Goal: Task Accomplishment & Management: Manage account settings

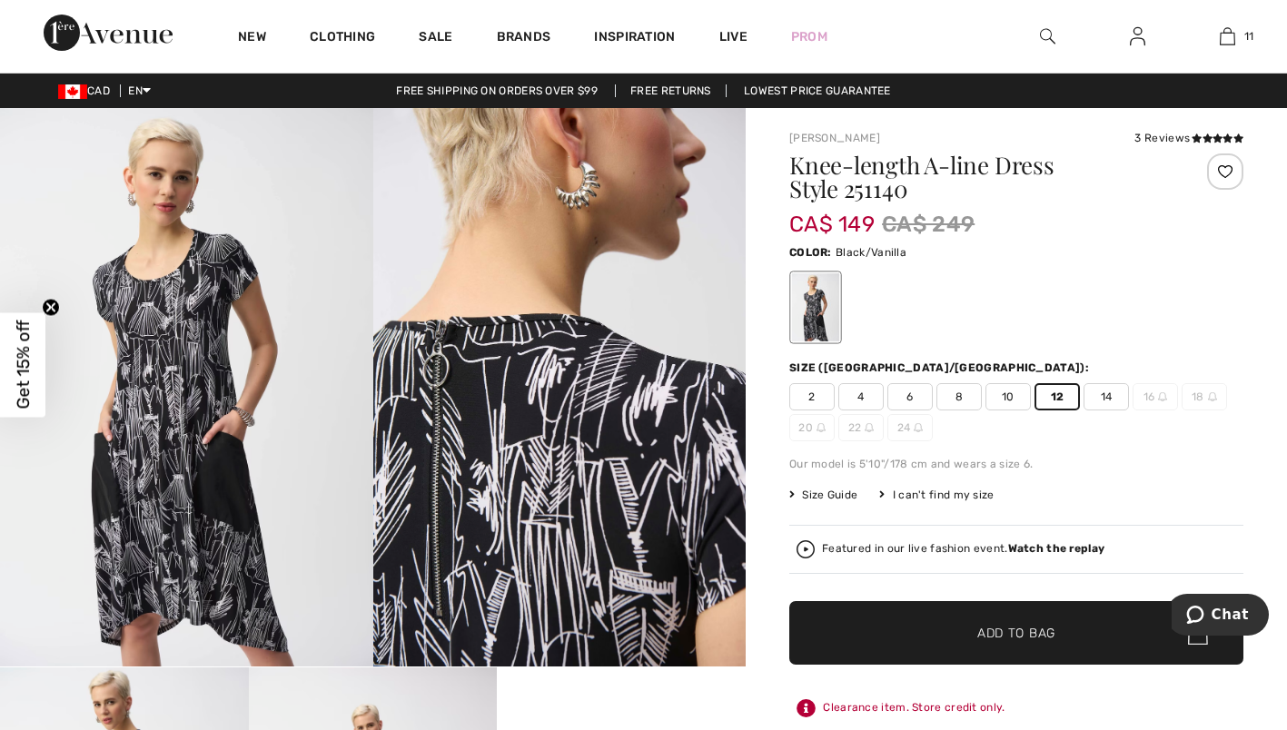
scroll to position [1332, 0]
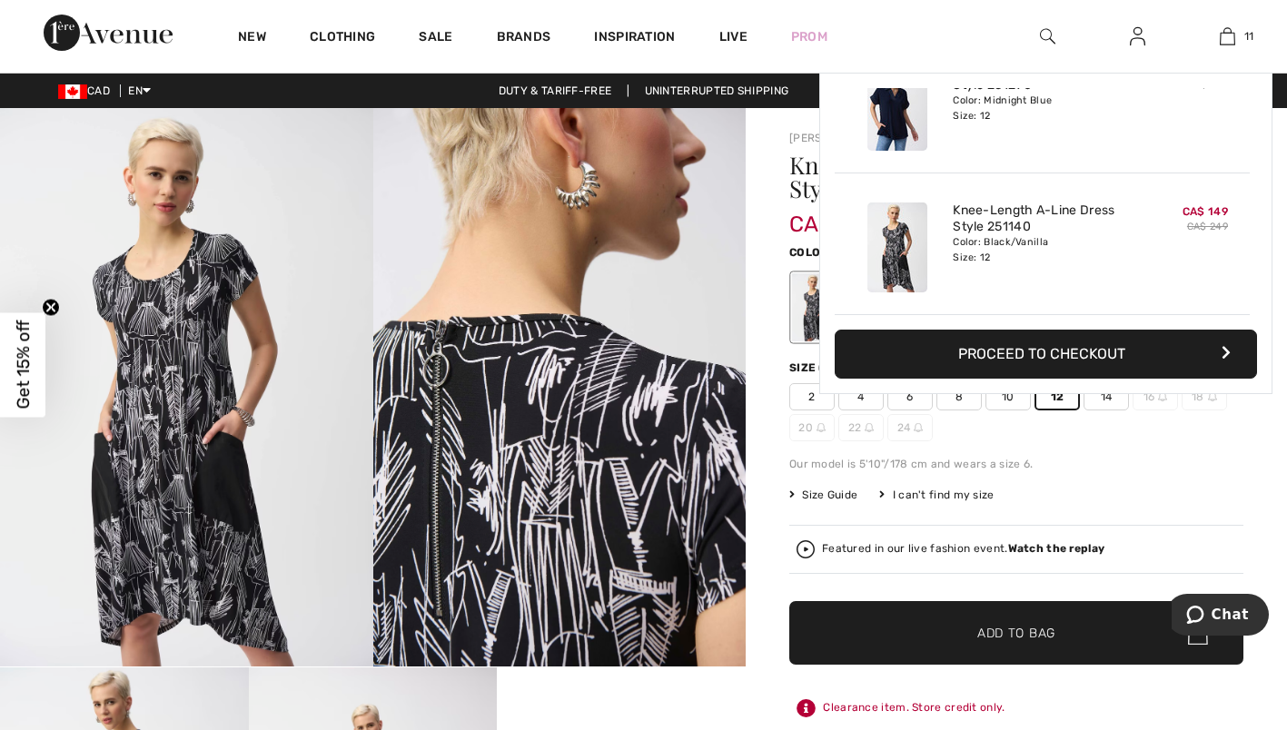
click at [1226, 36] on img at bounding box center [1227, 36] width 15 height 22
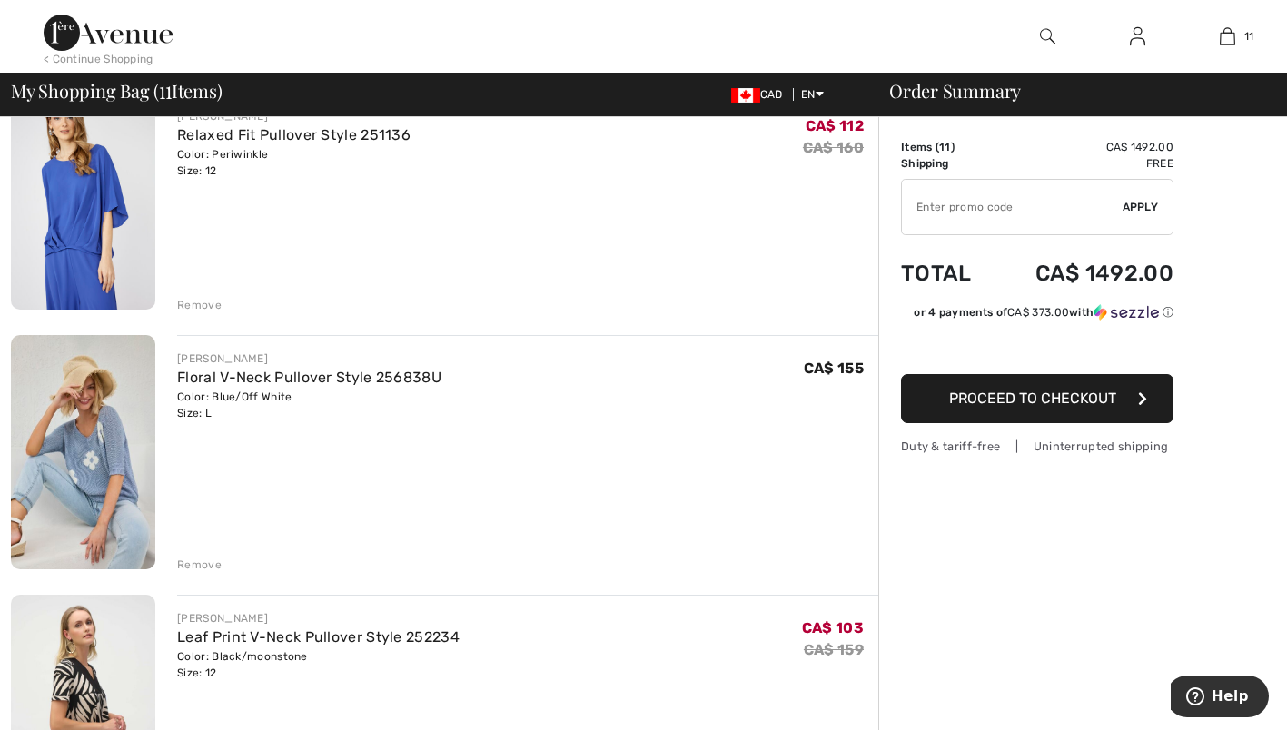
scroll to position [159, 0]
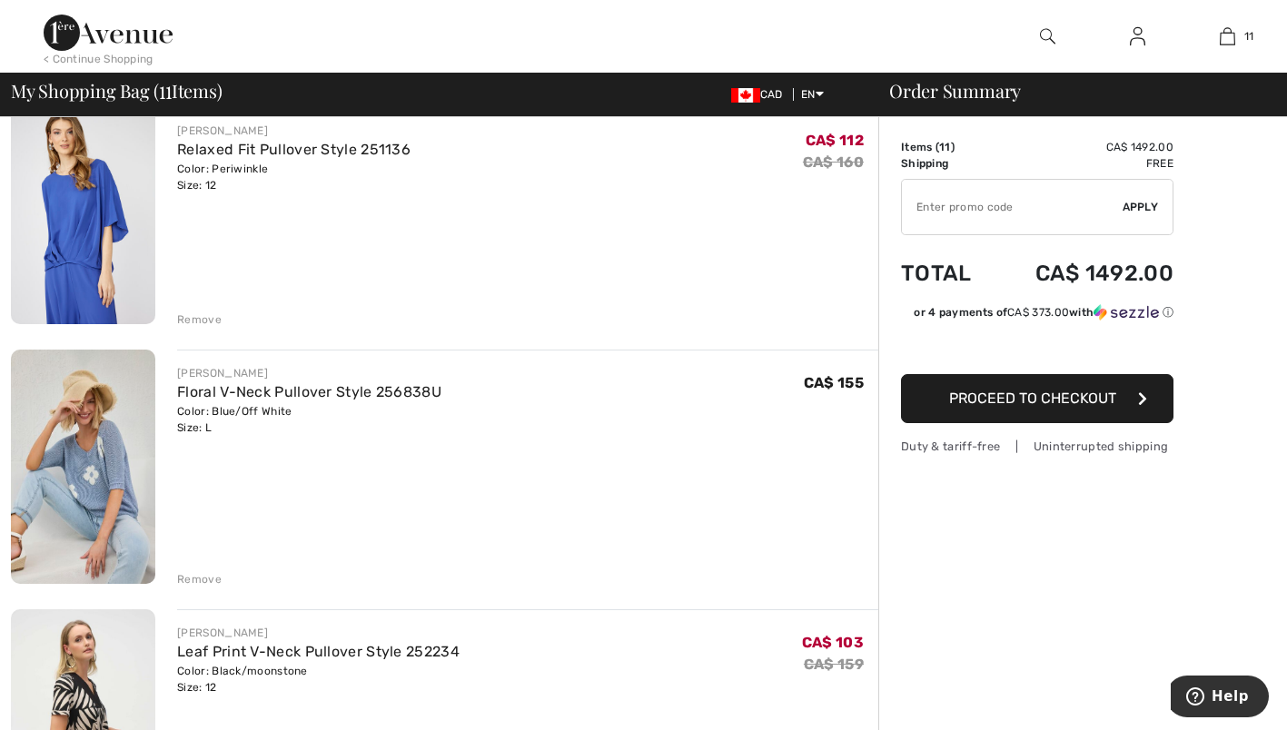
click at [194, 581] on div "Remove" at bounding box center [199, 579] width 45 height 16
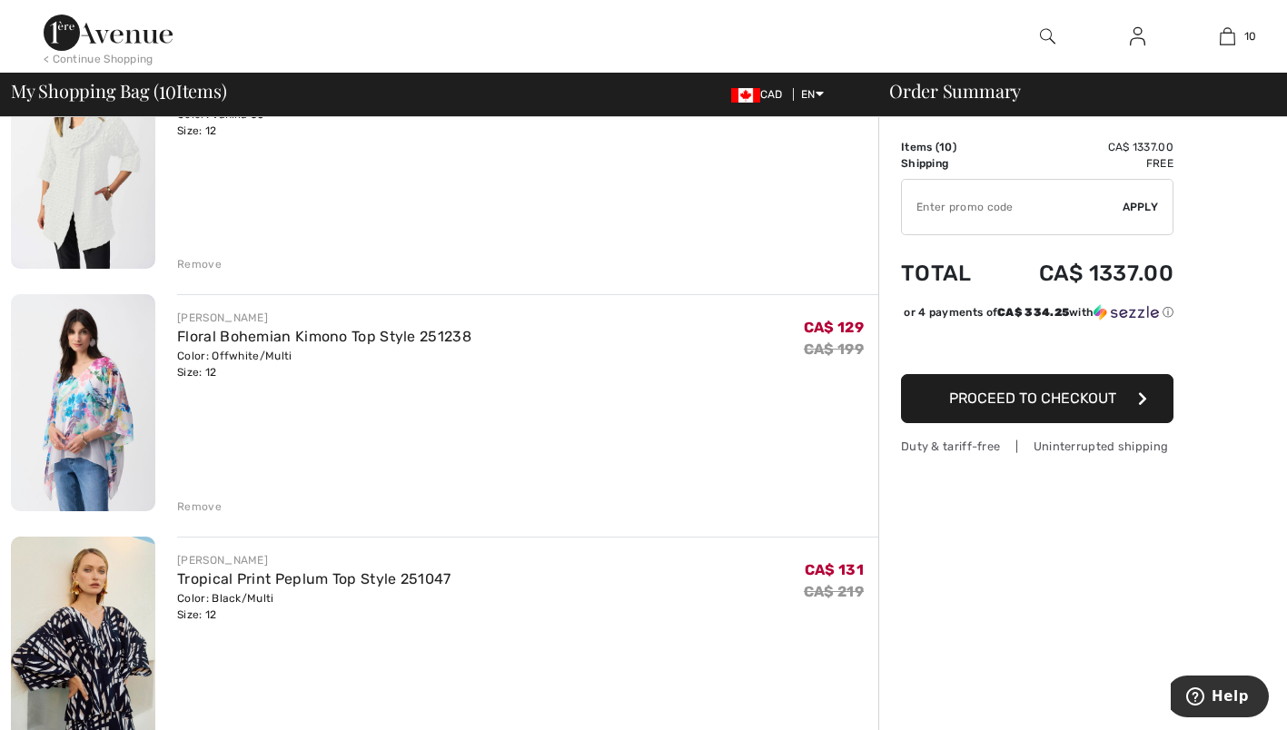
scroll to position [1420, 0]
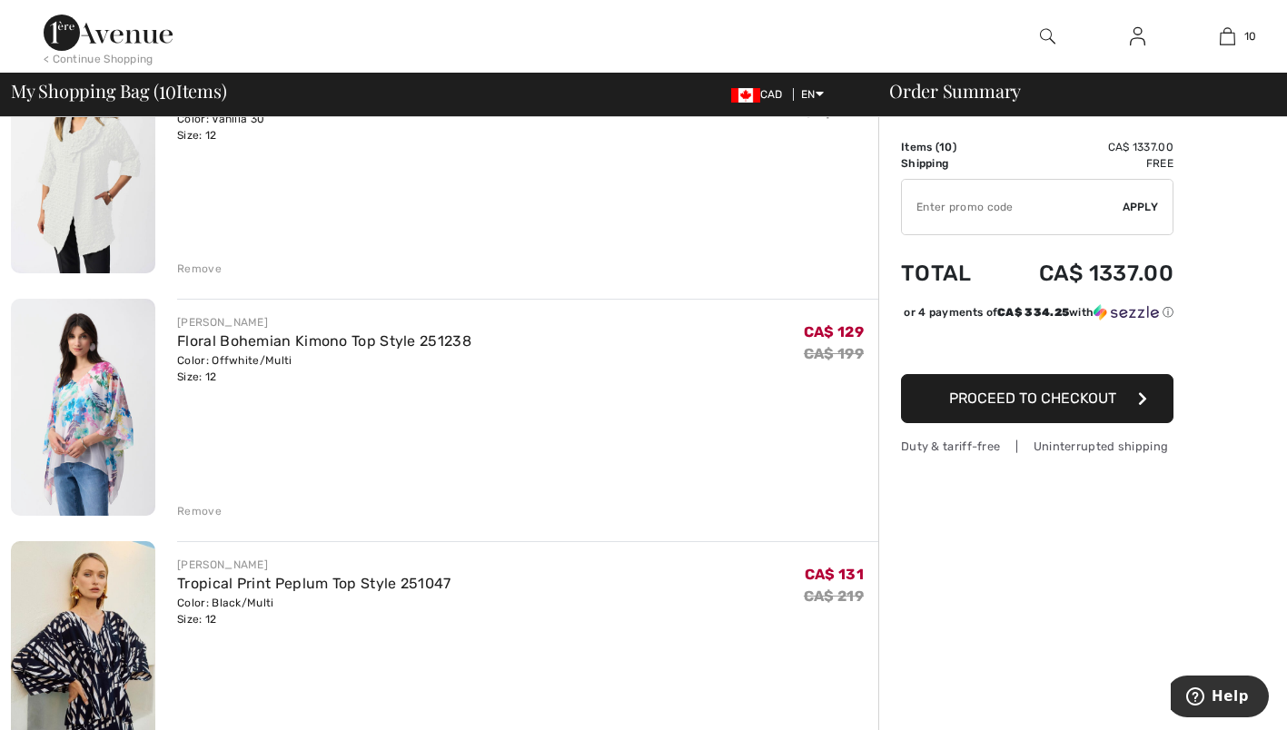
click at [196, 512] on div "Remove" at bounding box center [199, 511] width 45 height 16
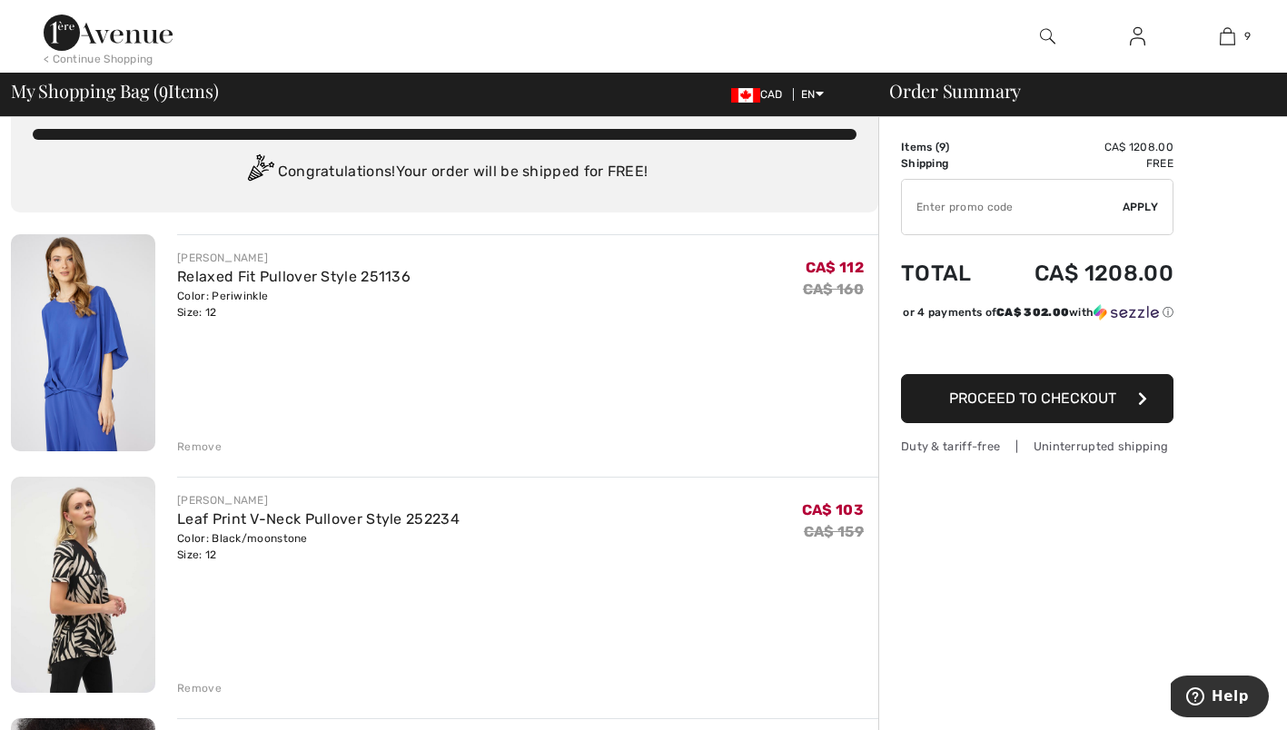
scroll to position [56, 0]
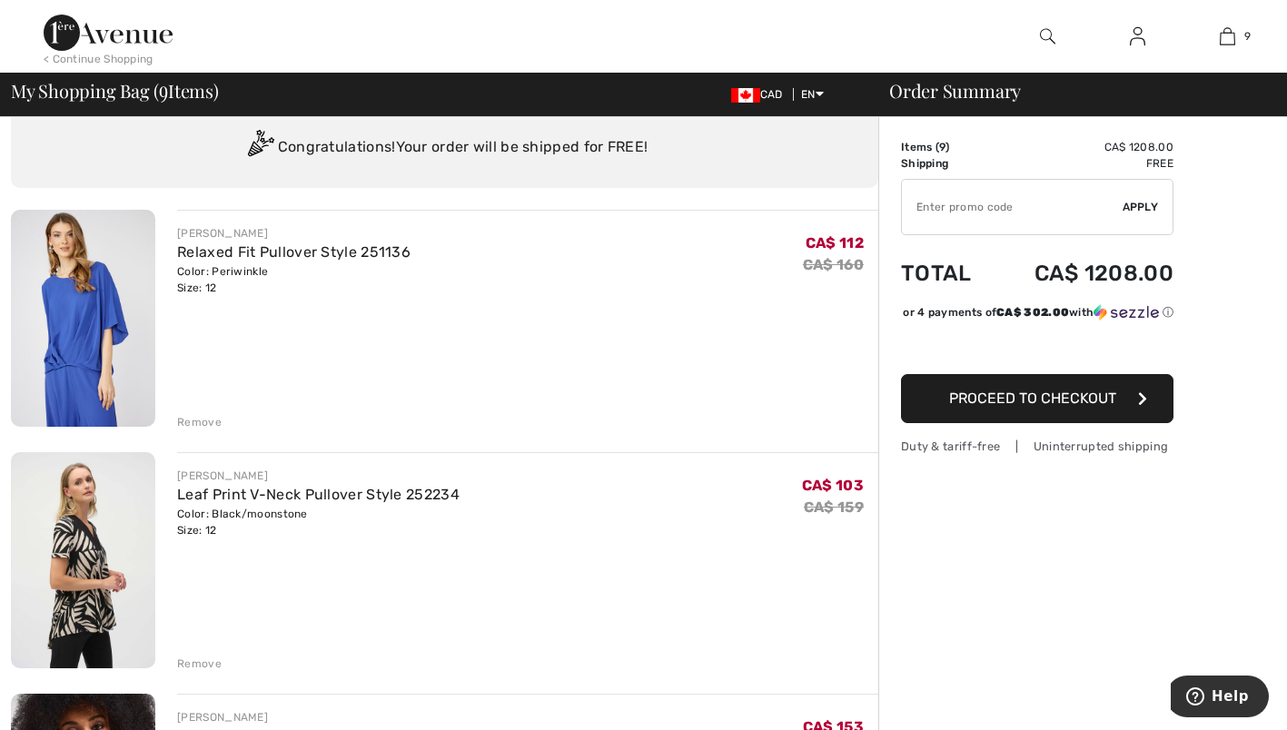
click at [190, 416] on div "Remove" at bounding box center [199, 422] width 45 height 16
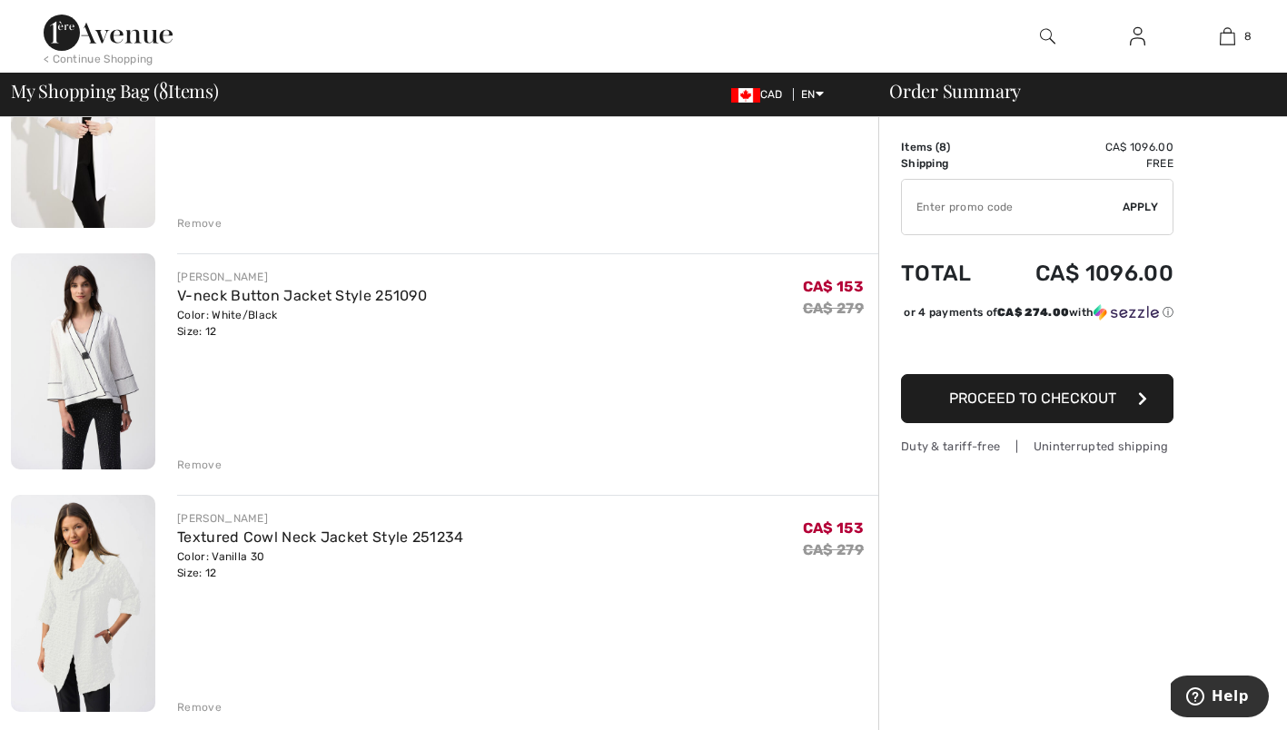
scroll to position [743, 0]
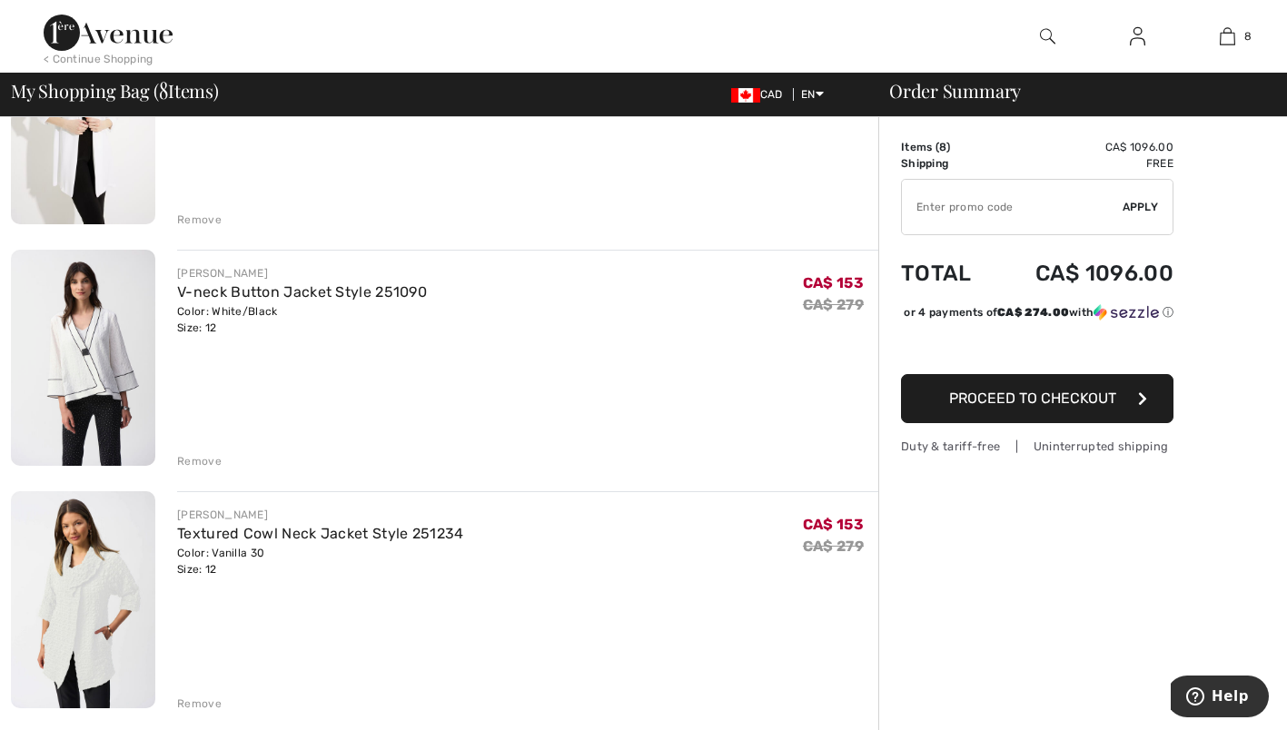
click at [202, 459] on div "Remove" at bounding box center [199, 461] width 45 height 16
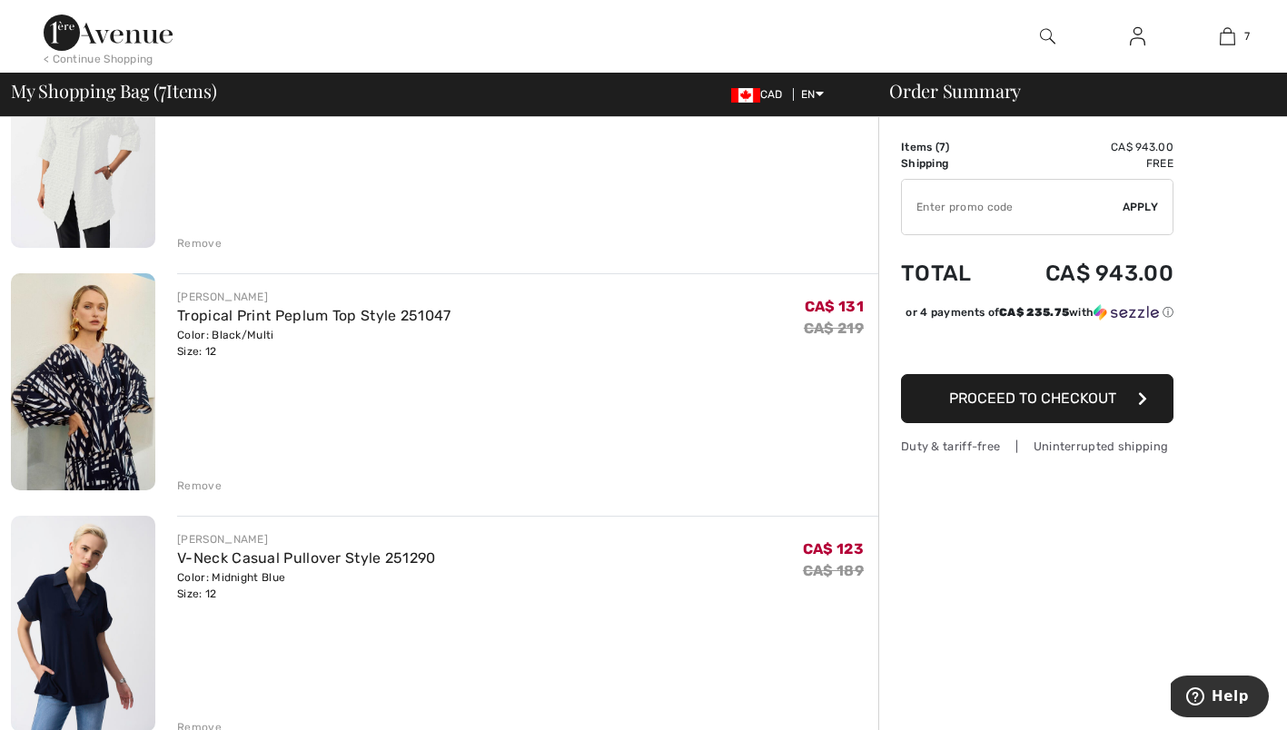
scroll to position [970, 0]
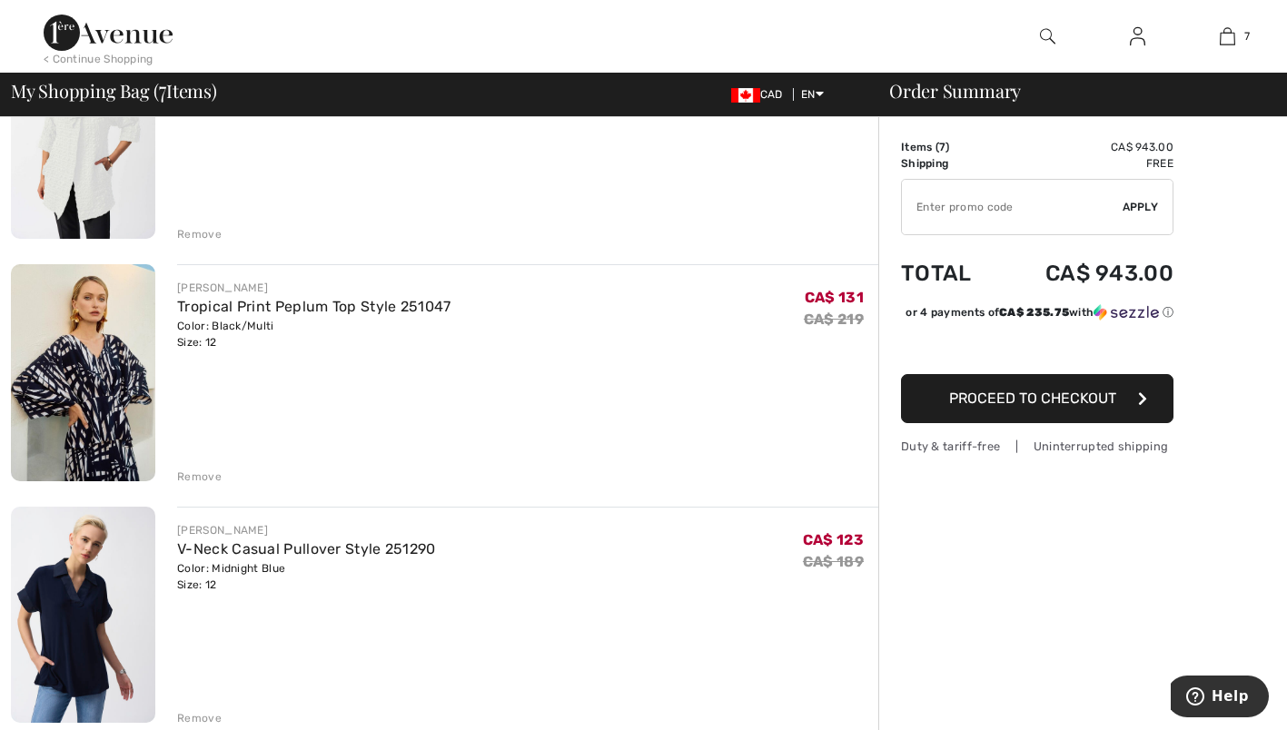
click at [193, 474] on div "Remove" at bounding box center [199, 477] width 45 height 16
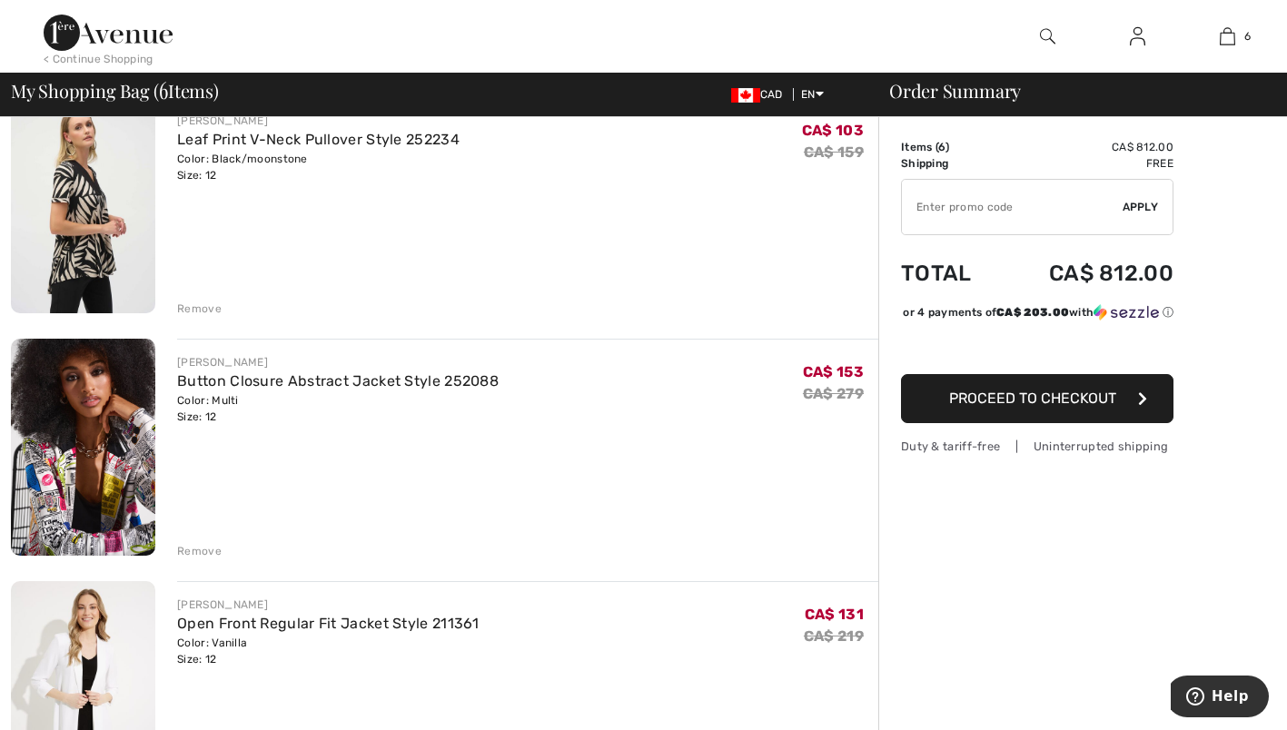
scroll to position [0, 0]
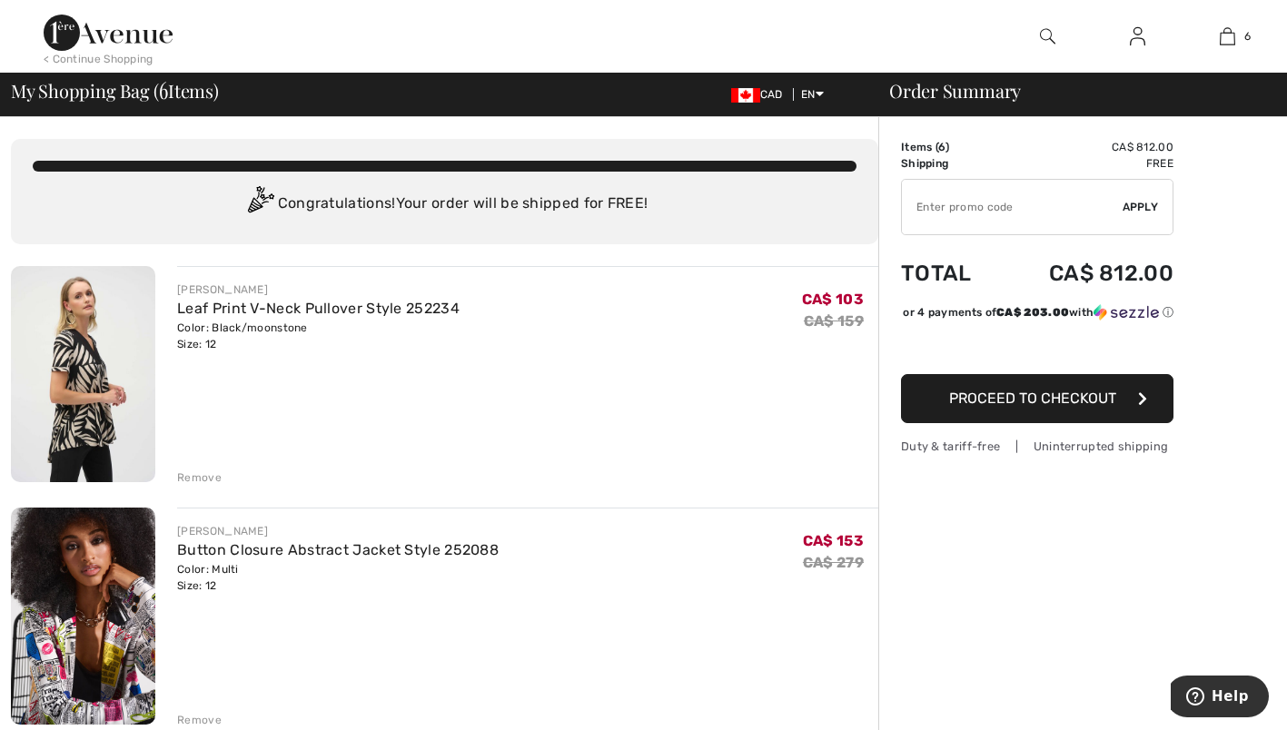
click at [185, 475] on div "Remove" at bounding box center [199, 478] width 45 height 16
